Goal: Task Accomplishment & Management: Manage account settings

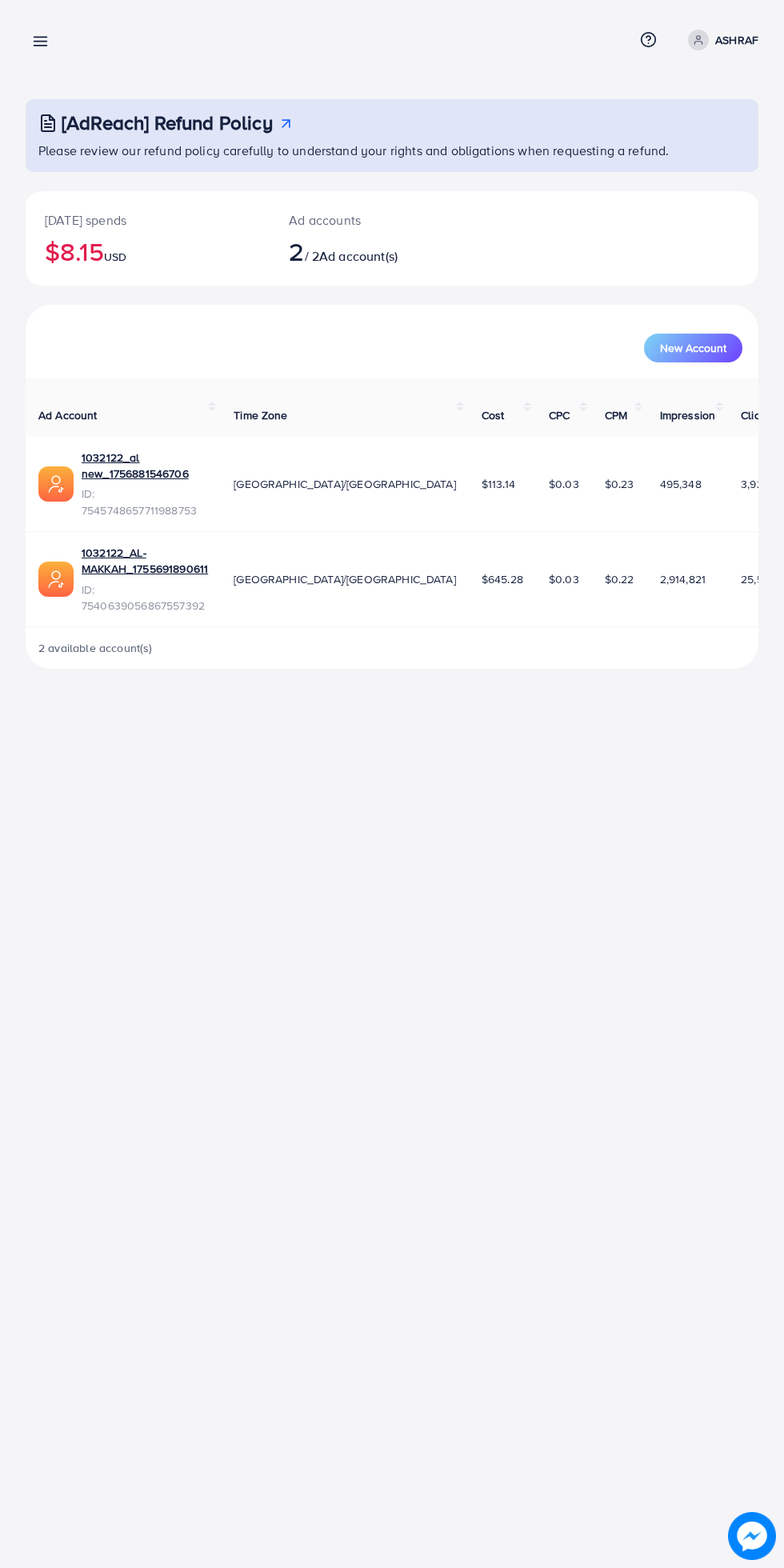
click at [75, 54] on div "Overview Help Center Contact Support Term and policy About Us ASHRAF Profile Lo…" at bounding box center [392, 40] width 733 height 42
click at [40, 42] on line at bounding box center [40, 42] width 13 height 0
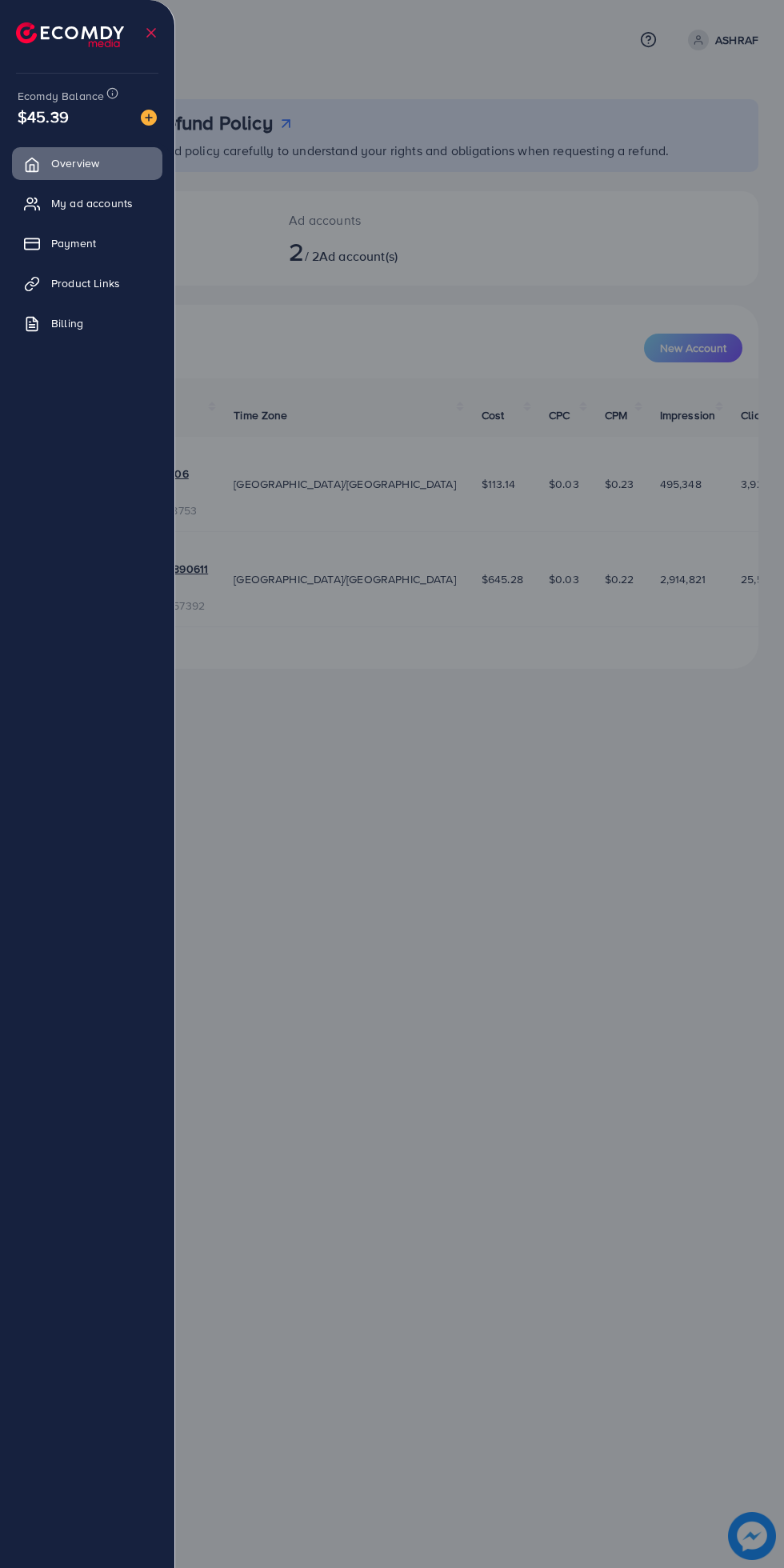
click at [74, 243] on span "Payment" at bounding box center [74, 243] width 45 height 16
click at [80, 203] on span "My ad accounts" at bounding box center [92, 203] width 81 height 16
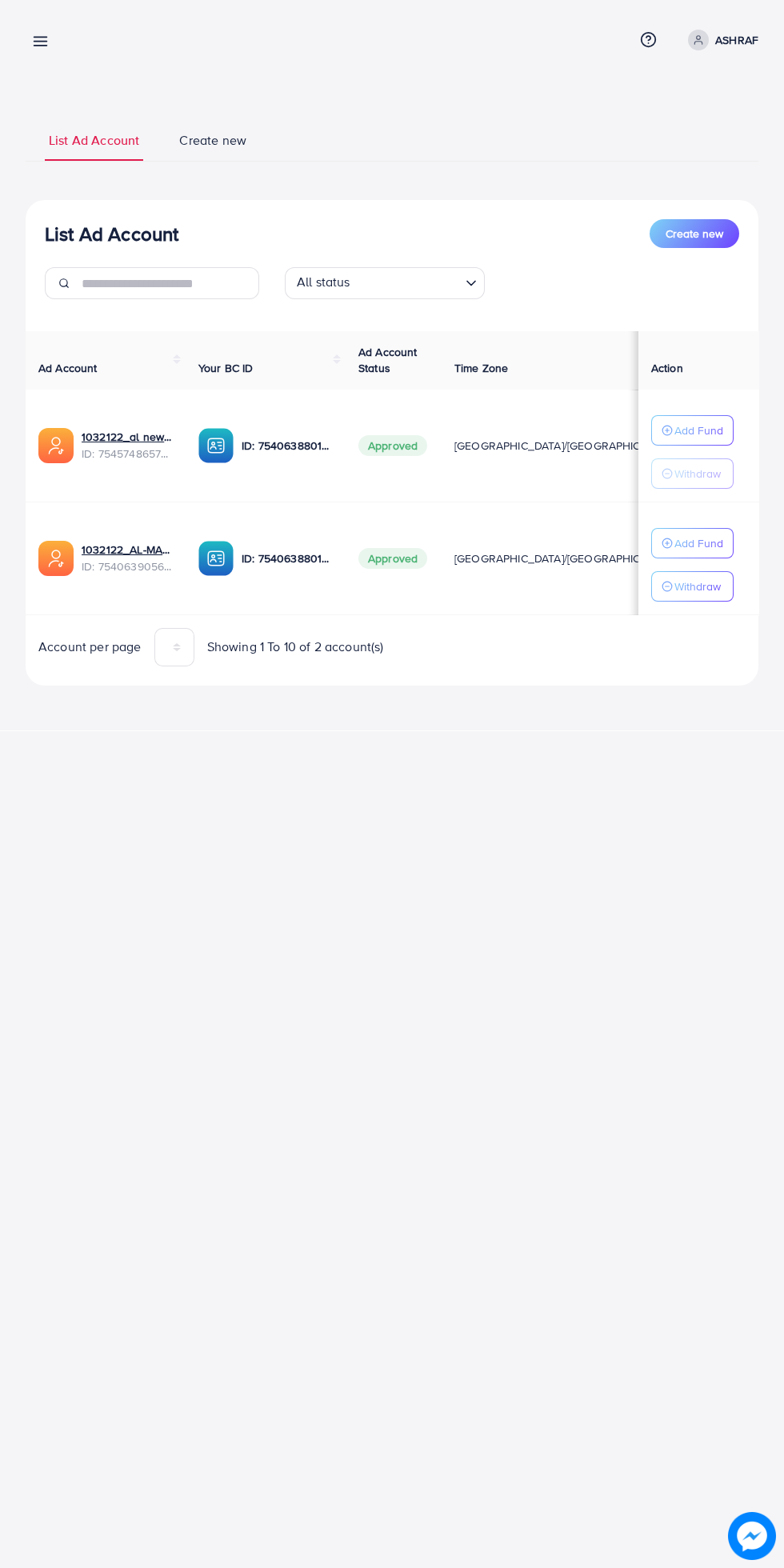
click at [725, 540] on button "Add Fund" at bounding box center [692, 543] width 82 height 31
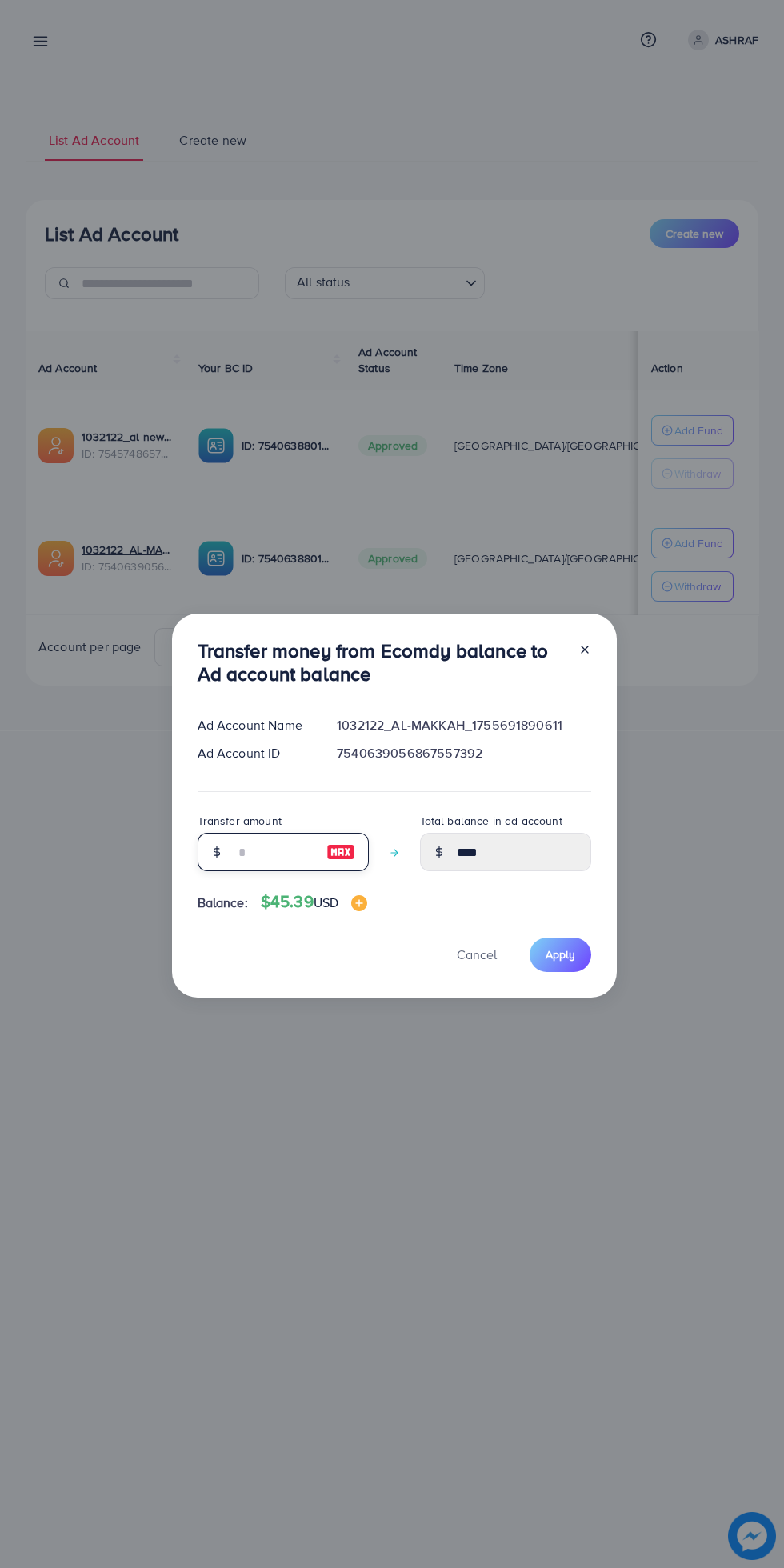
click at [260, 858] on input "number" at bounding box center [274, 852] width 80 height 38
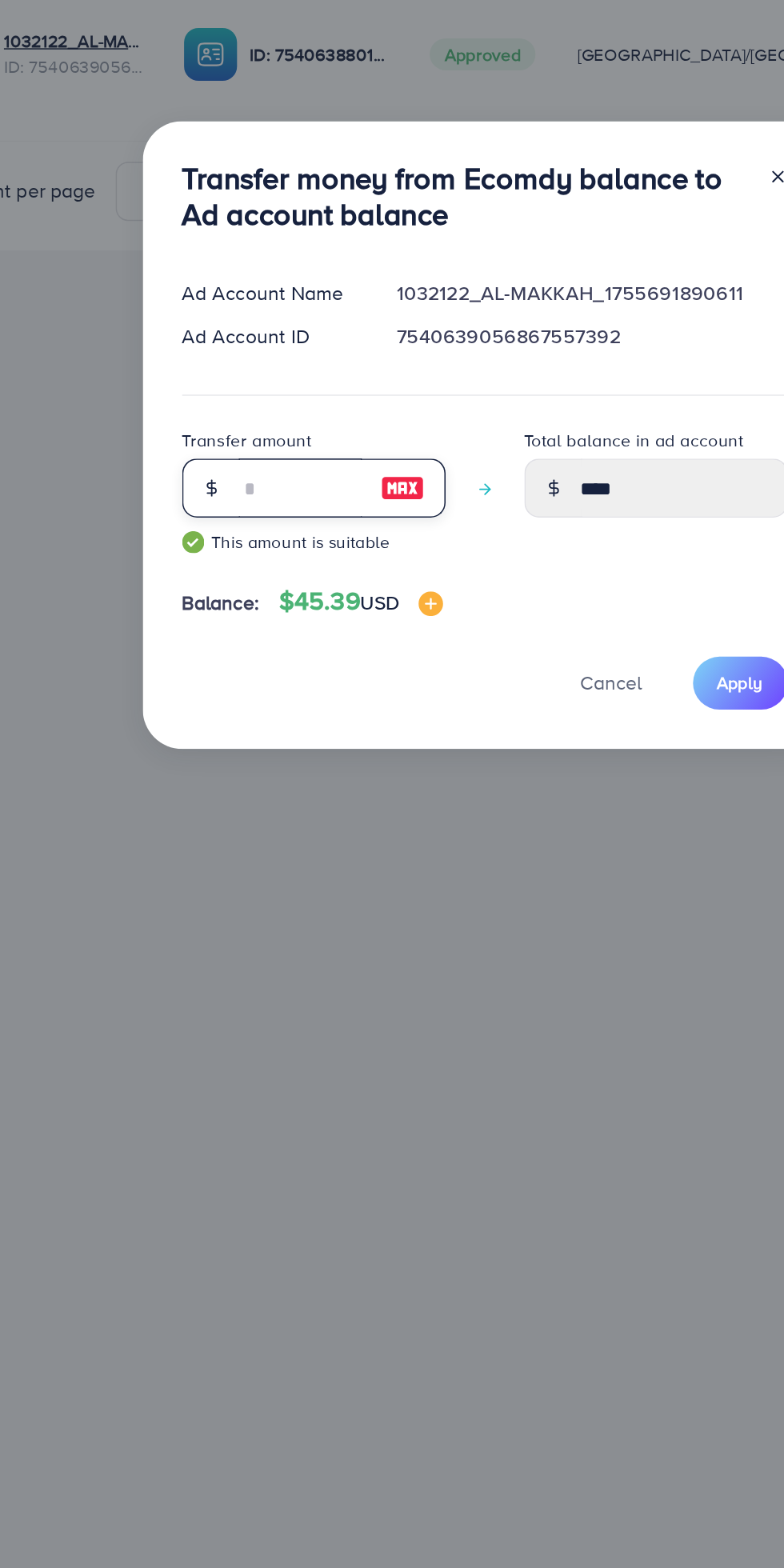
type input "**"
click at [556, 960] on span "Apply" at bounding box center [561, 967] width 30 height 16
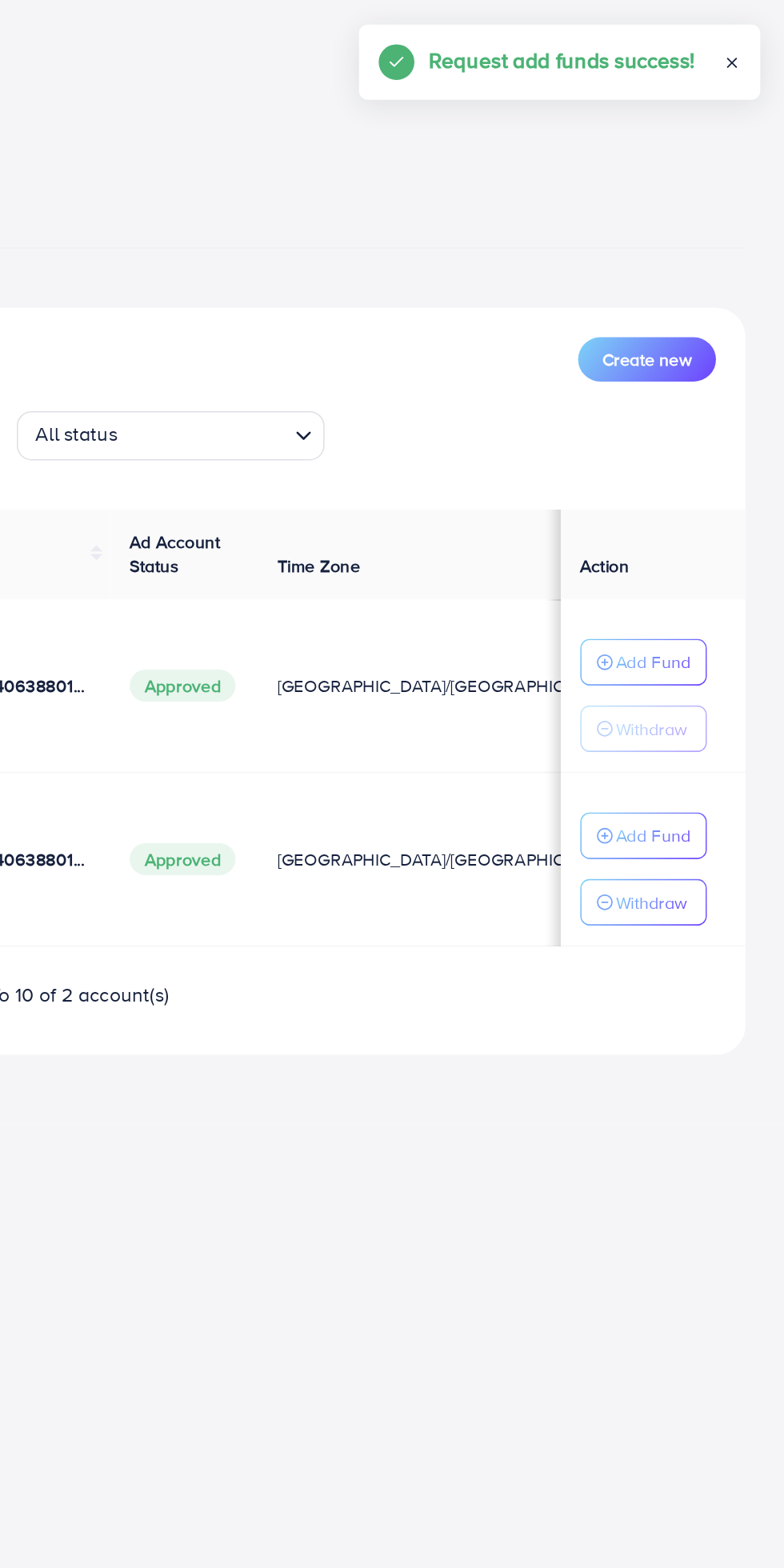
click at [747, 40] on icon at bounding box center [750, 40] width 11 height 11
click at [564, 1006] on div "My ad accounts Help Center Contact Support Term and policy About Us ASHRAF Prof…" at bounding box center [392, 784] width 784 height 1568
